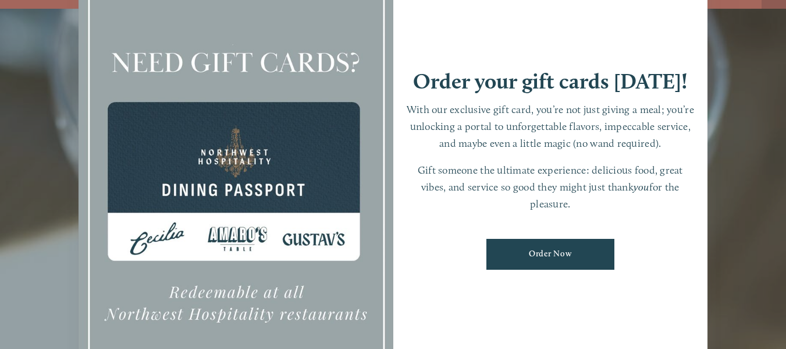
scroll to position [24, 0]
click at [733, 240] on div at bounding box center [393, 174] width 786 height 349
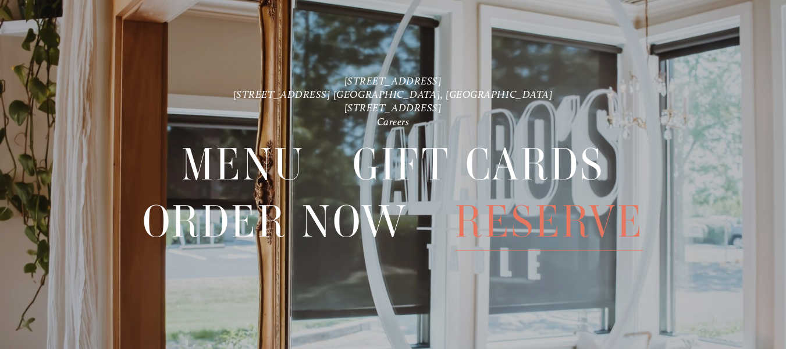
click at [567, 217] on span "Reserve" at bounding box center [549, 222] width 189 height 57
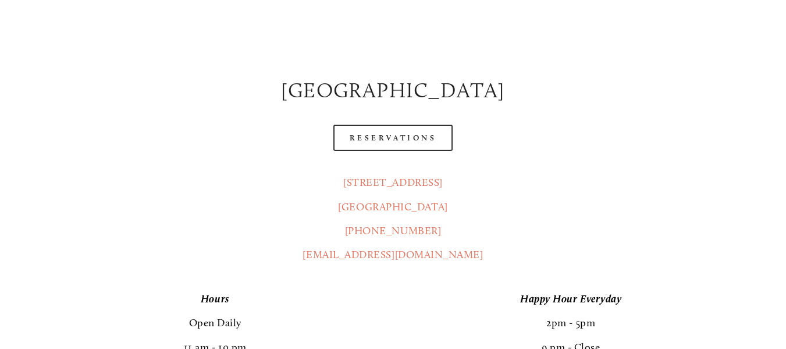
scroll to position [582, 0]
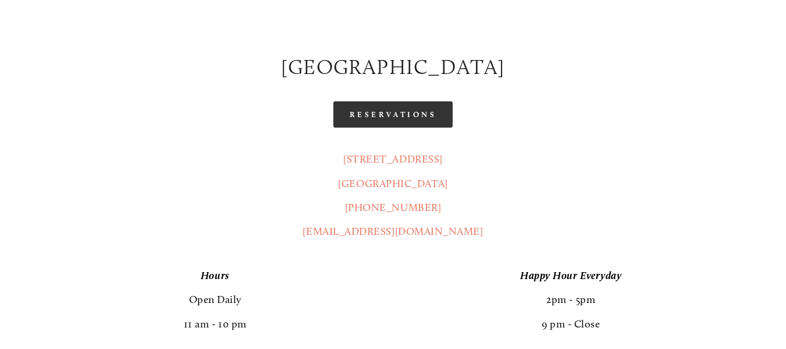
click at [428, 101] on link "Reservations" at bounding box center [393, 114] width 120 height 26
